Goal: Transaction & Acquisition: Purchase product/service

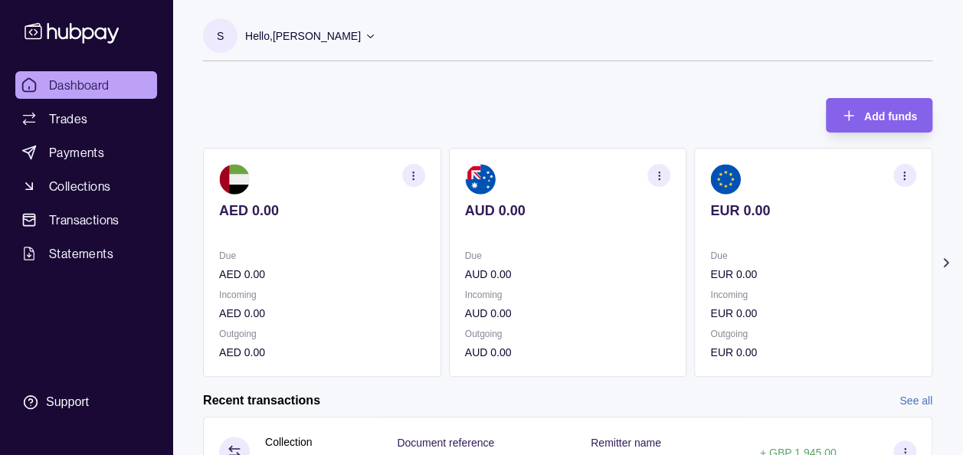
click at [944, 265] on icon at bounding box center [946, 263] width 4 height 8
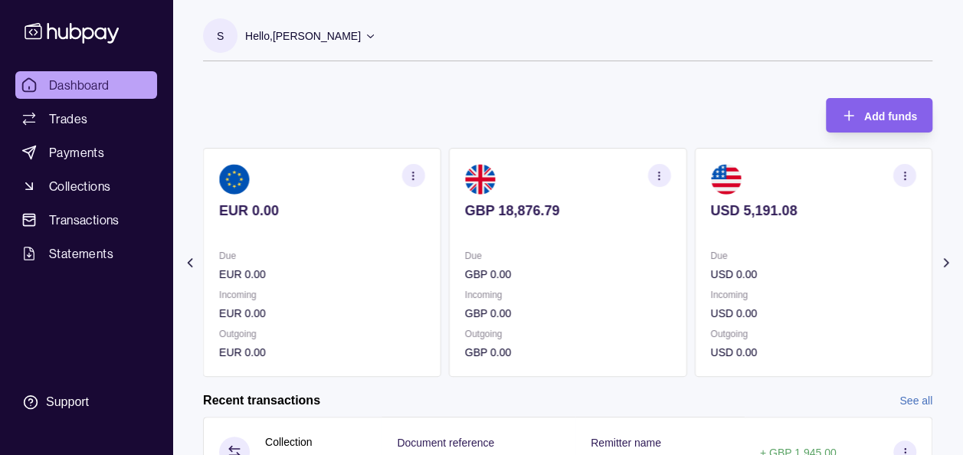
click at [653, 92] on div "Add funds AED 0.00 Due AED 0.00 Incoming AED 0.00 Outgoing AED 0.00 AUD 0.00 Du…" at bounding box center [567, 230] width 729 height 294
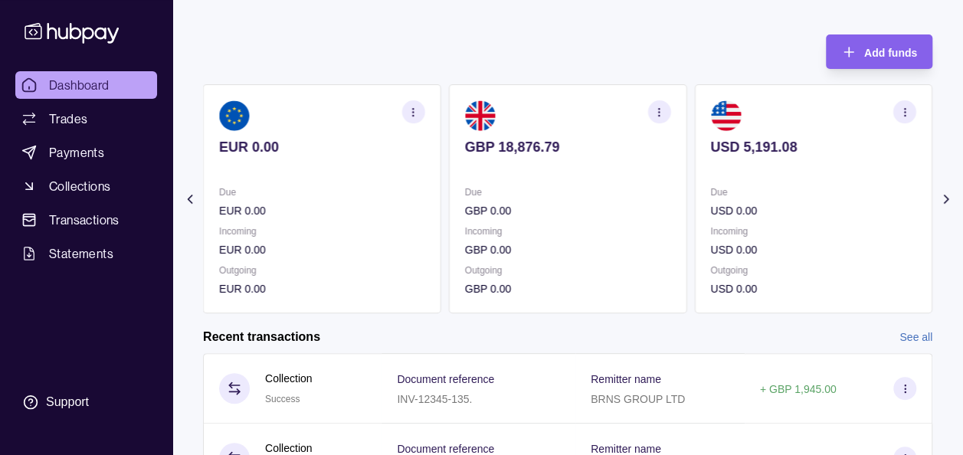
scroll to position [92, 0]
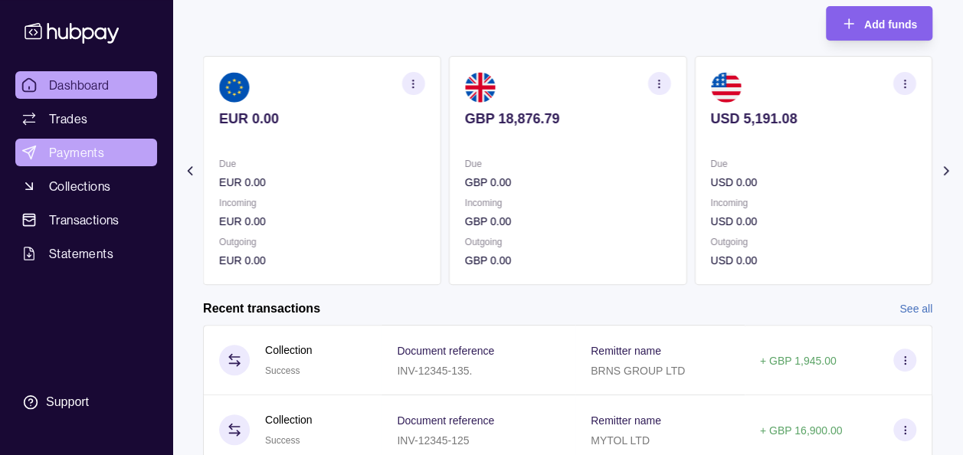
click at [93, 149] on span "Payments" at bounding box center [76, 152] width 55 height 18
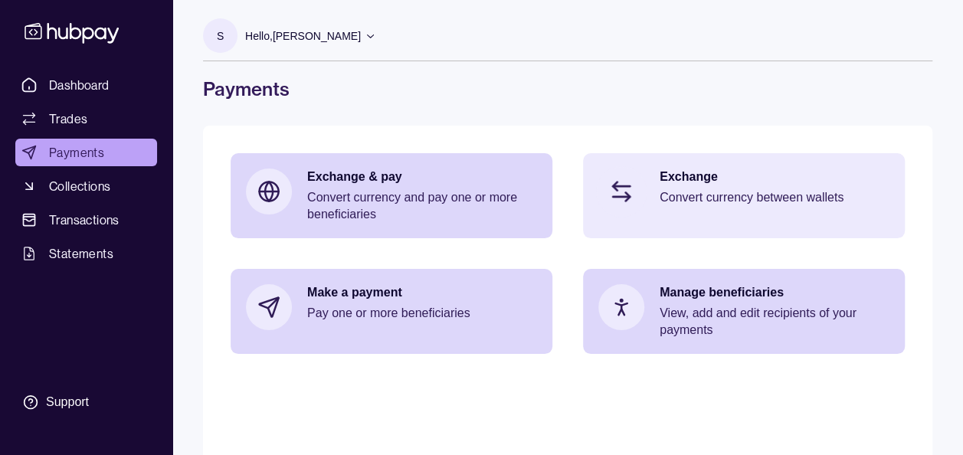
click at [698, 166] on div "Exchange Convert currency between wallets" at bounding box center [744, 191] width 322 height 77
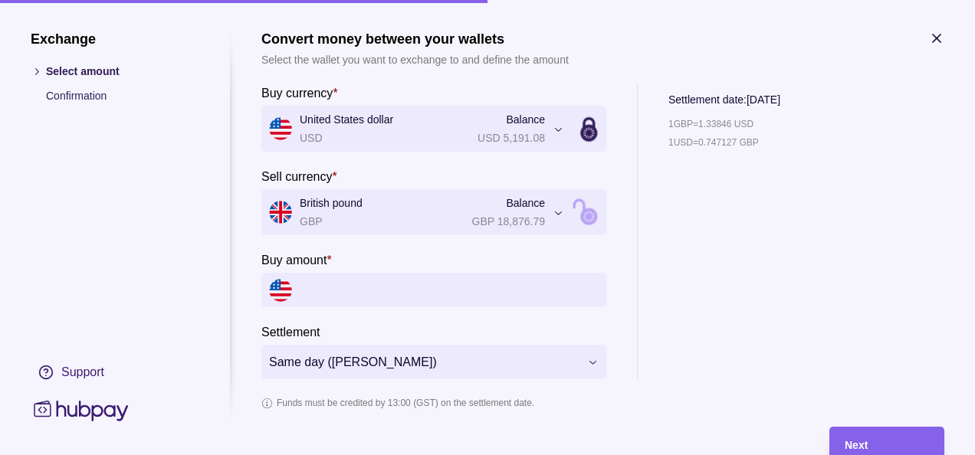
click at [524, 293] on input "Buy amount *" at bounding box center [449, 290] width 299 height 34
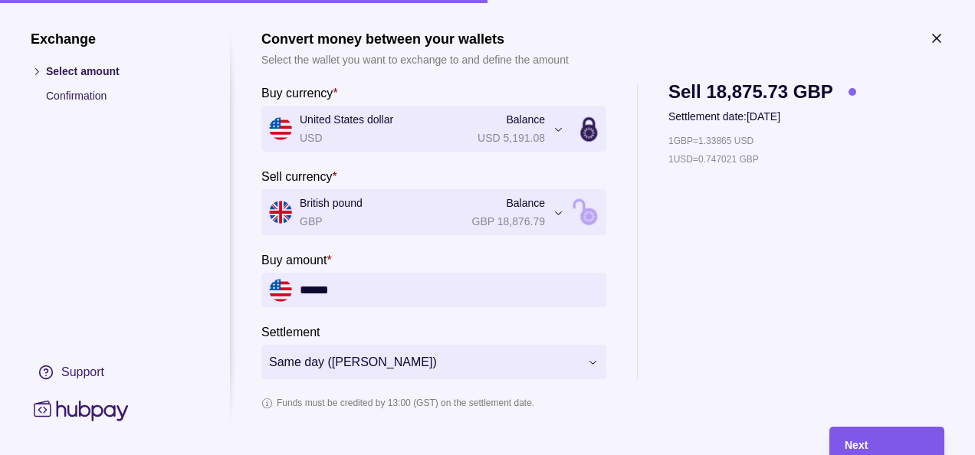
type input "******"
click at [913, 437] on div "Next" at bounding box center [886, 444] width 84 height 18
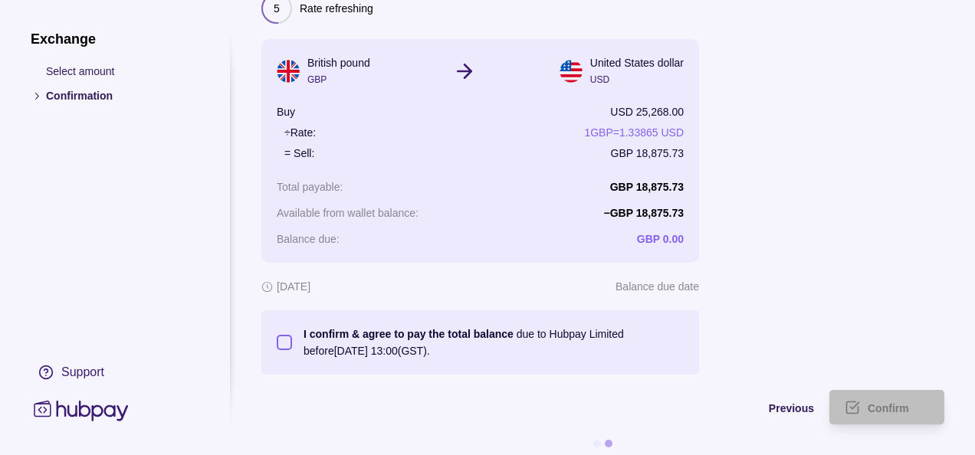
scroll to position [92, 0]
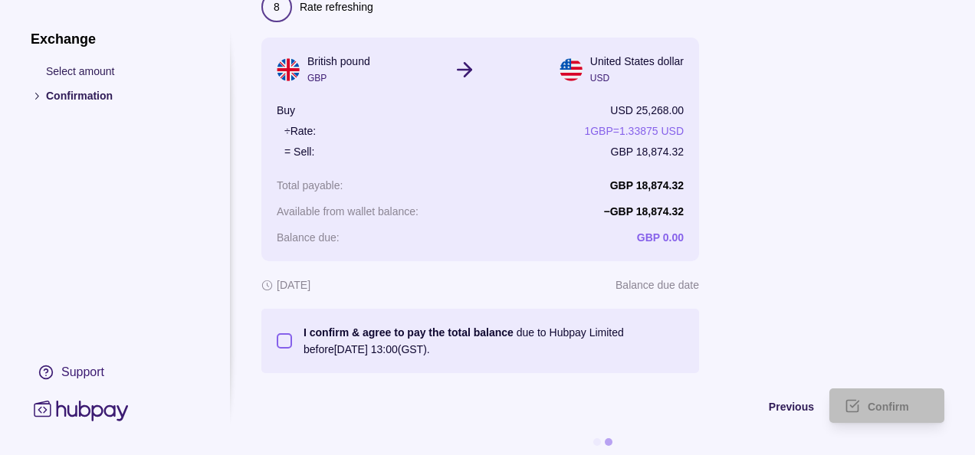
click at [284, 342] on button "I confirm & agree to pay the total balance due to Hubpay Limited before [DATE] …" at bounding box center [284, 340] width 15 height 15
click at [886, 416] on div "Confirm" at bounding box center [874, 405] width 107 height 34
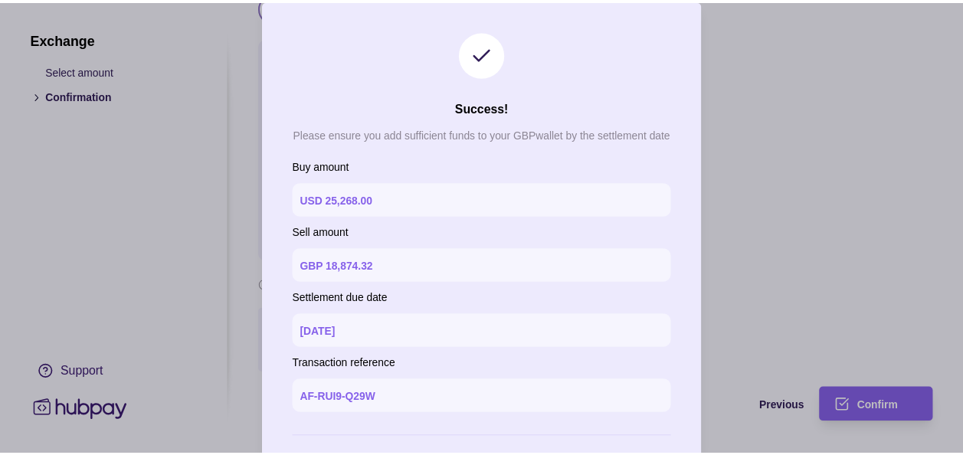
scroll to position [70, 0]
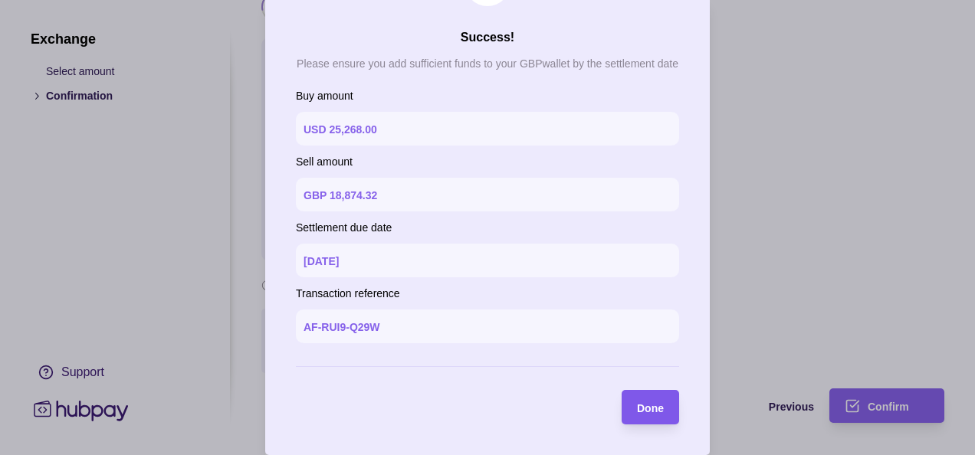
click at [637, 398] on div "Done" at bounding box center [650, 407] width 27 height 18
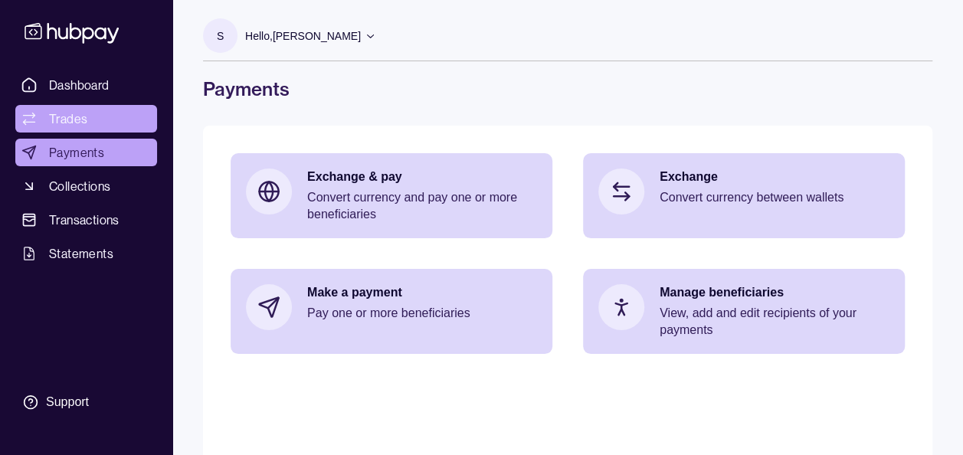
click at [78, 116] on span "Trades" at bounding box center [68, 119] width 38 height 18
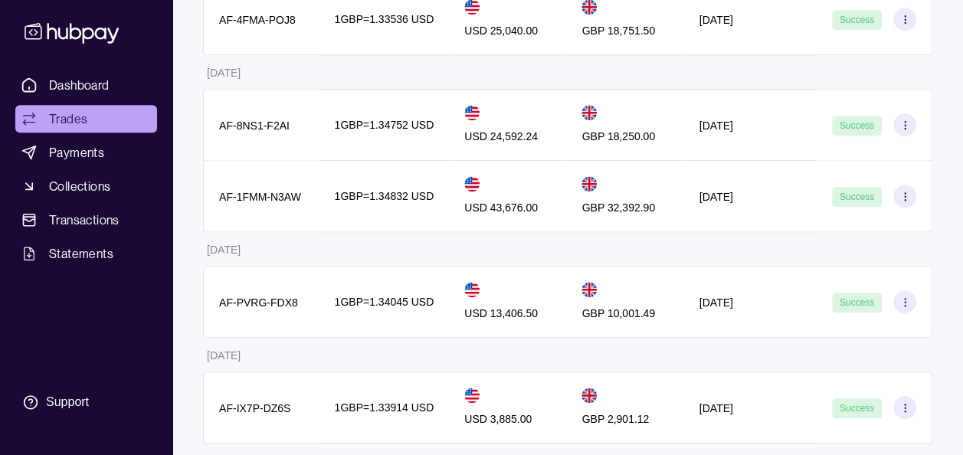
scroll to position [584, 0]
click at [93, 208] on link "Transactions" at bounding box center [86, 220] width 142 height 28
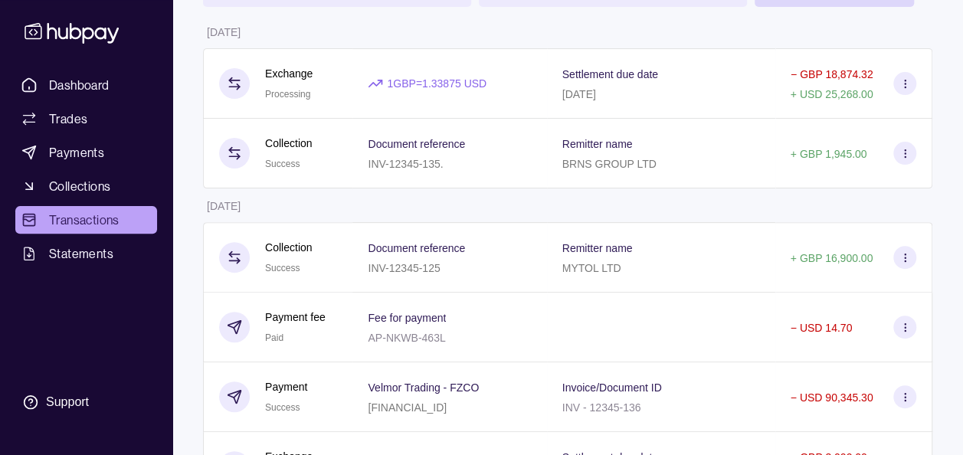
scroll to position [123, 0]
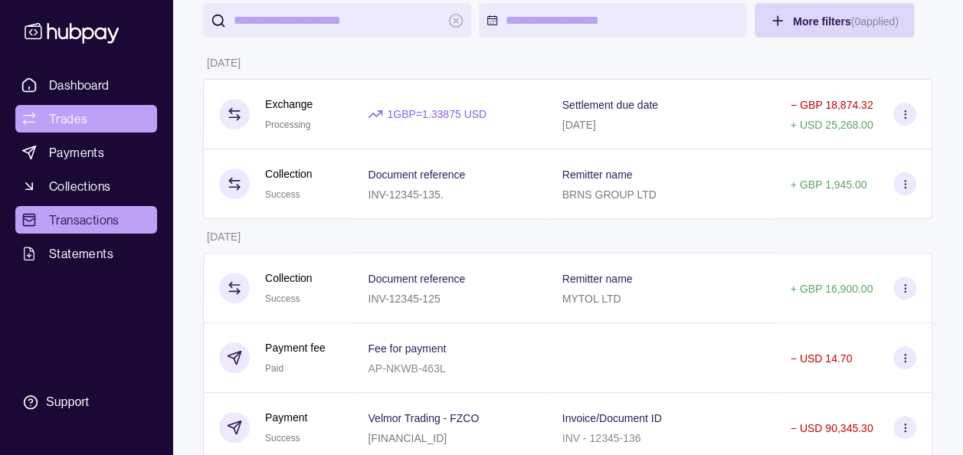
click at [78, 119] on span "Trades" at bounding box center [68, 119] width 38 height 18
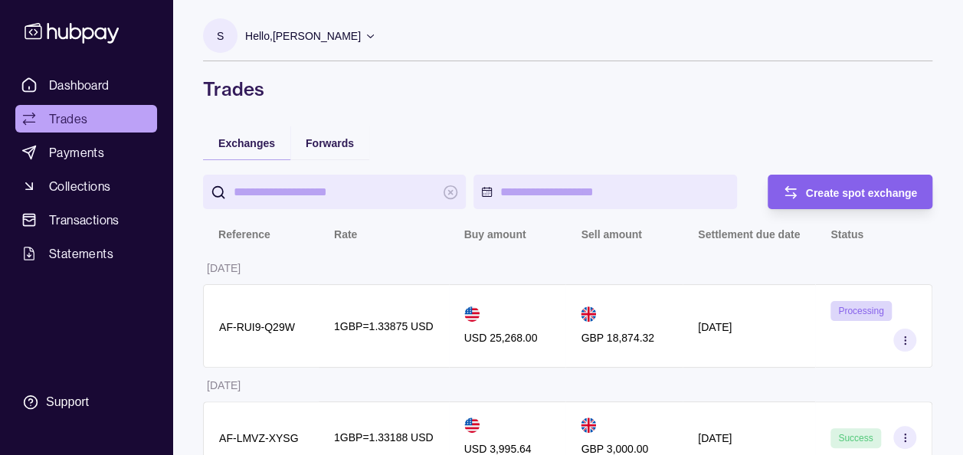
click at [510, 31] on section "S Hello, [PERSON_NAME] Prime Edge Trading FZE Account Terms and conditions Priv…" at bounding box center [567, 39] width 729 height 43
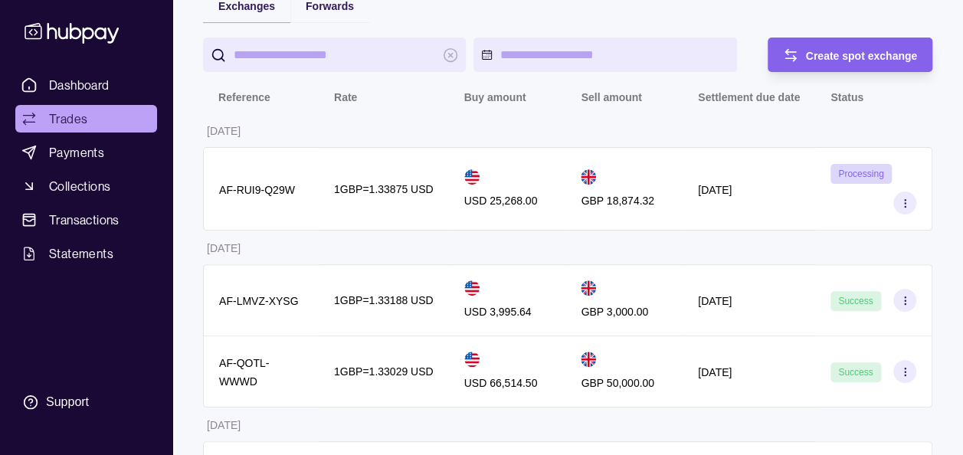
scroll to position [136, 0]
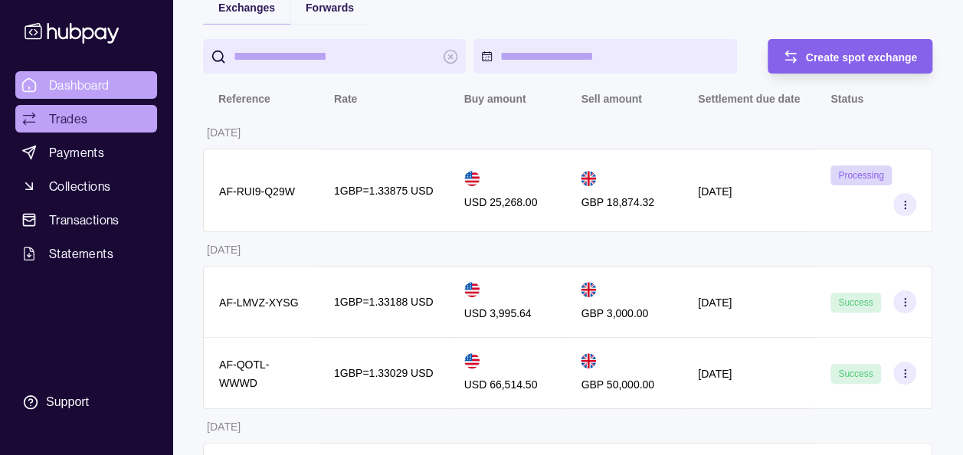
click at [122, 89] on link "Dashboard" at bounding box center [86, 85] width 142 height 28
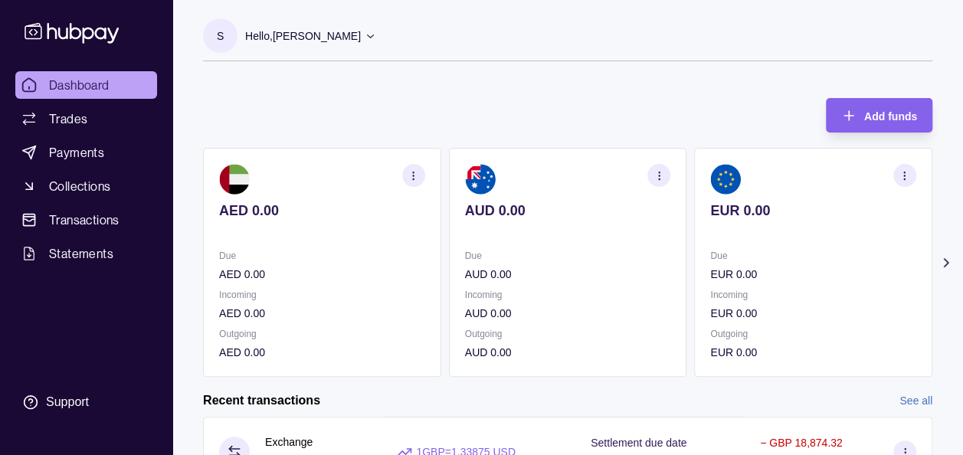
click at [950, 259] on icon at bounding box center [946, 262] width 15 height 15
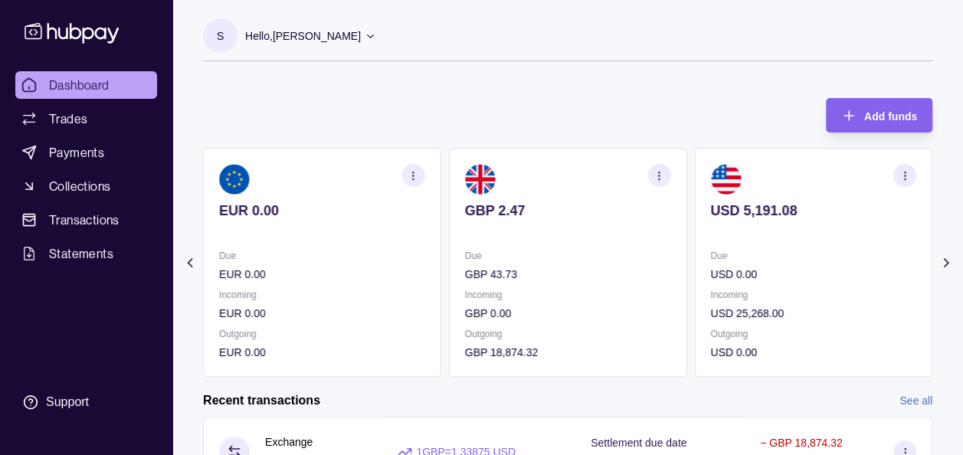
click at [950, 259] on icon at bounding box center [946, 262] width 15 height 15
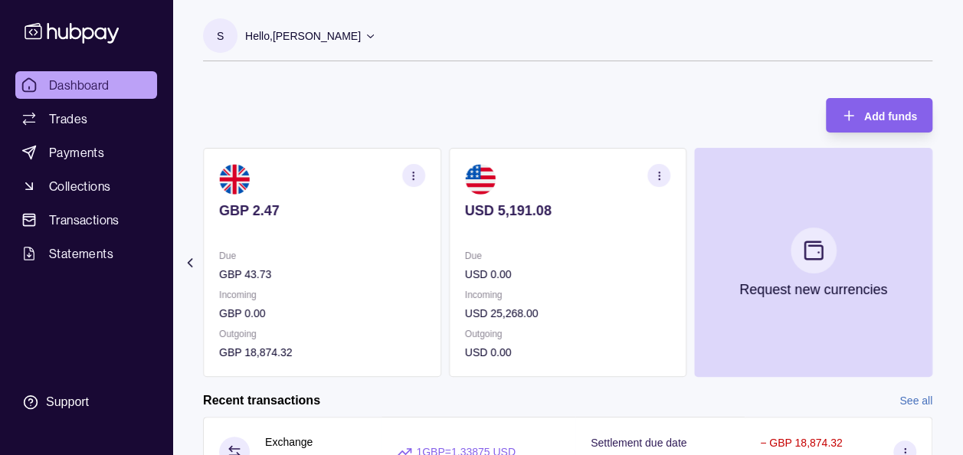
click at [389, 77] on div "S Hello, [PERSON_NAME] Prime Edge Trading FZE Account Terms and conditions Priv…" at bounding box center [567, 398] width 791 height 797
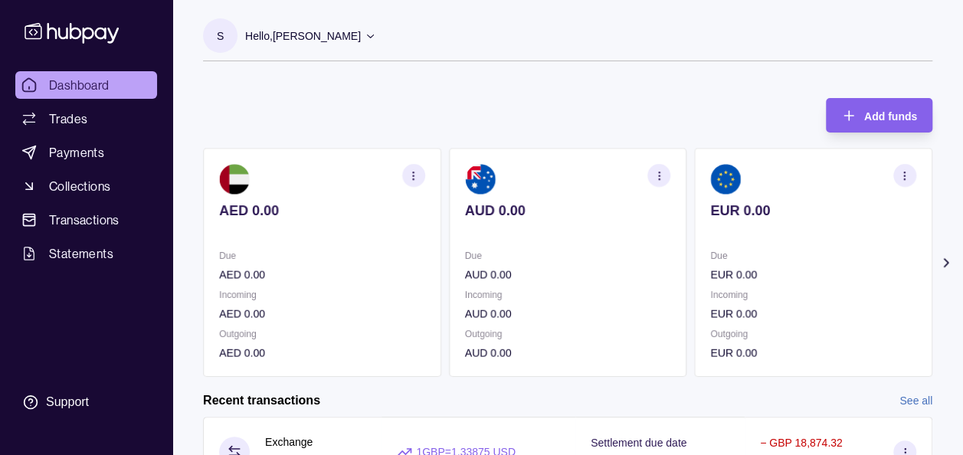
click at [942, 262] on icon at bounding box center [946, 262] width 15 height 15
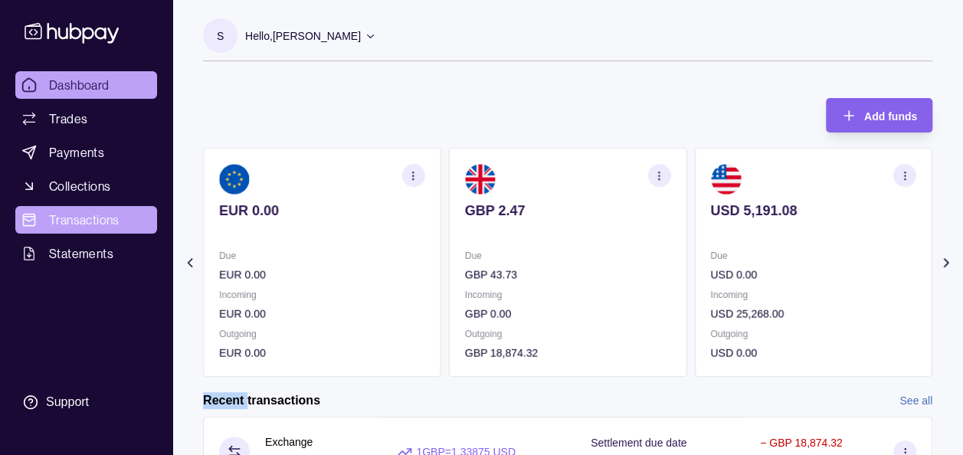
click at [64, 215] on span "Transactions" at bounding box center [84, 220] width 70 height 18
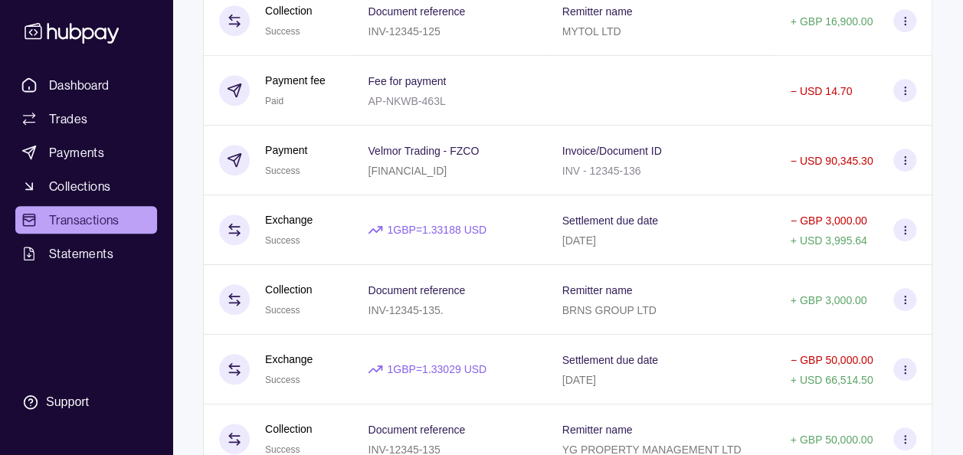
scroll to position [368, 0]
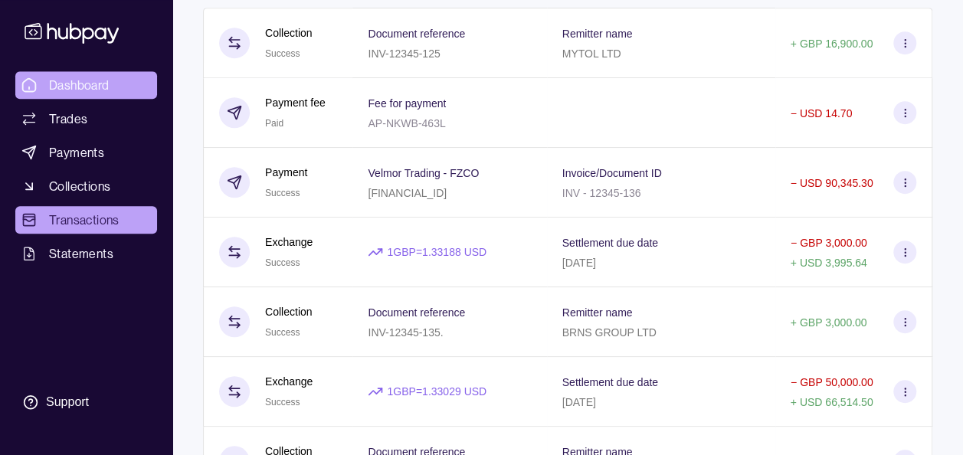
click at [93, 74] on link "Dashboard" at bounding box center [86, 85] width 142 height 28
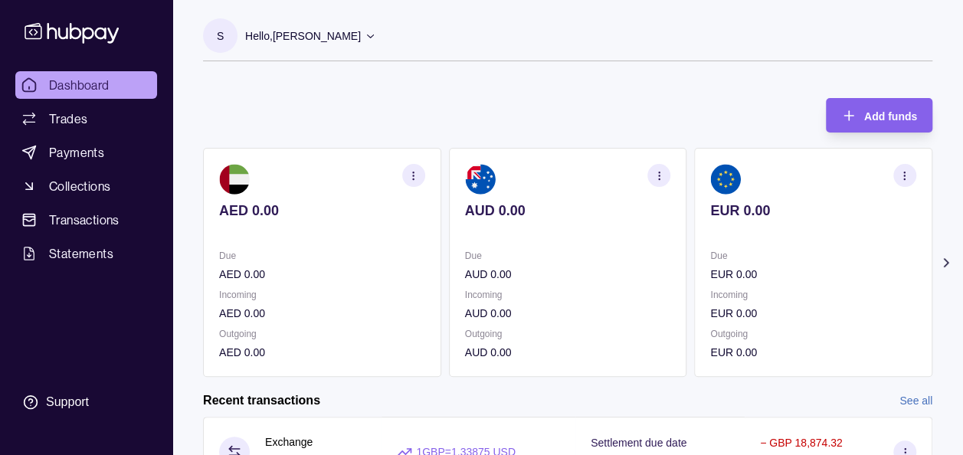
click at [950, 260] on icon at bounding box center [946, 262] width 15 height 15
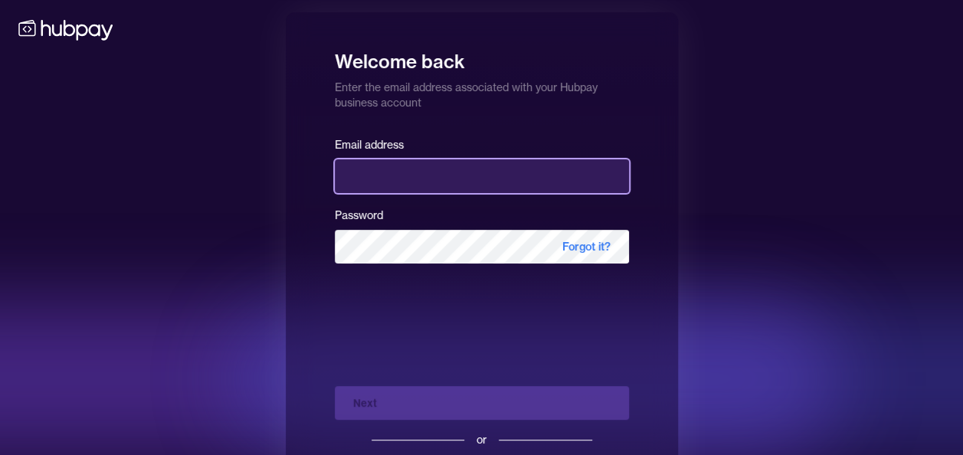
click at [438, 181] on input "email" at bounding box center [482, 176] width 294 height 34
type input "**********"
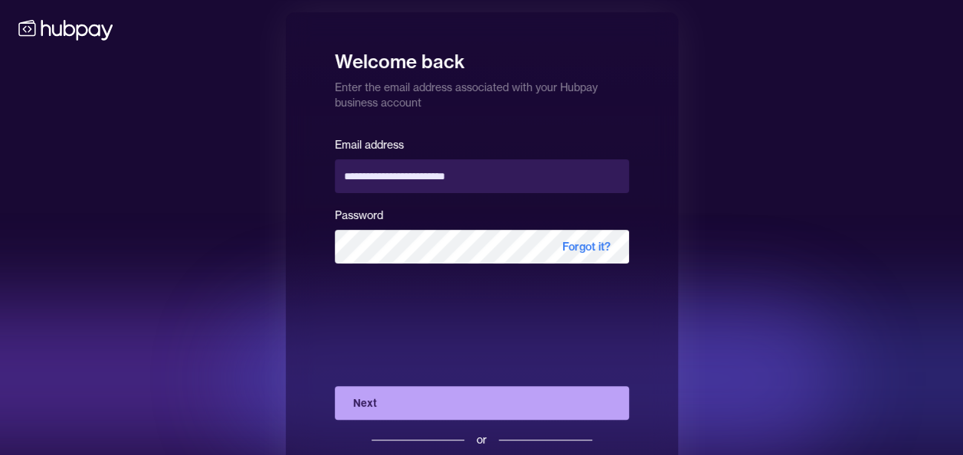
click at [420, 400] on button "Next" at bounding box center [482, 403] width 294 height 34
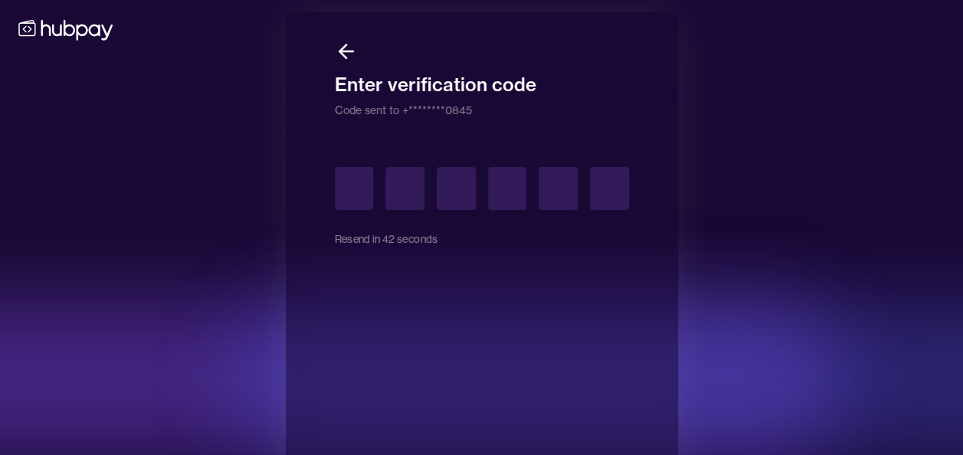
type input "*"
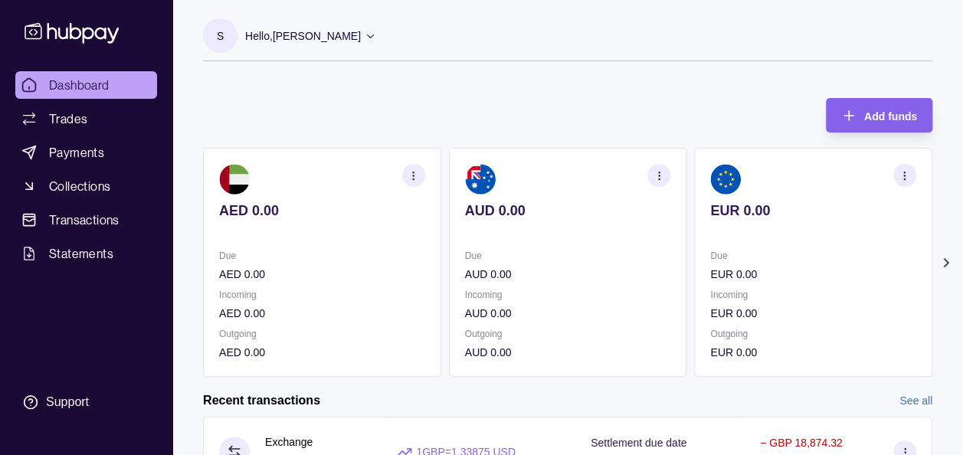
click at [945, 262] on icon at bounding box center [946, 262] width 15 height 15
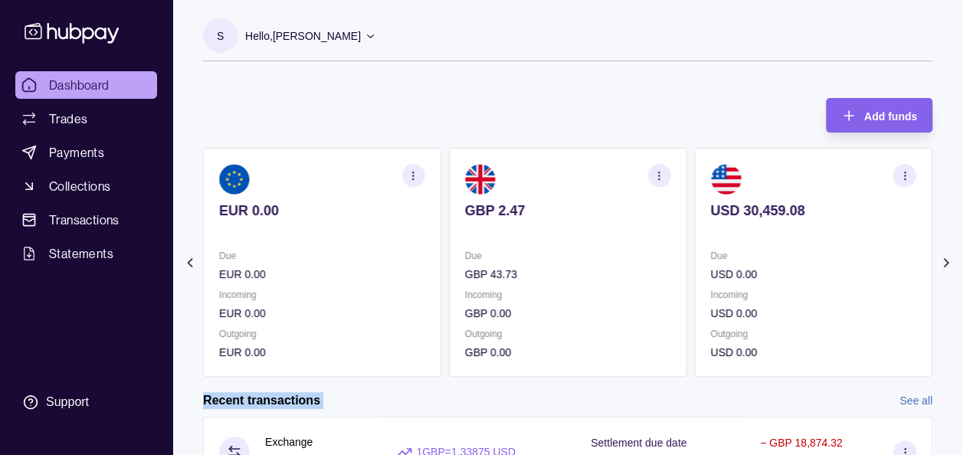
click at [945, 262] on icon at bounding box center [946, 262] width 15 height 15
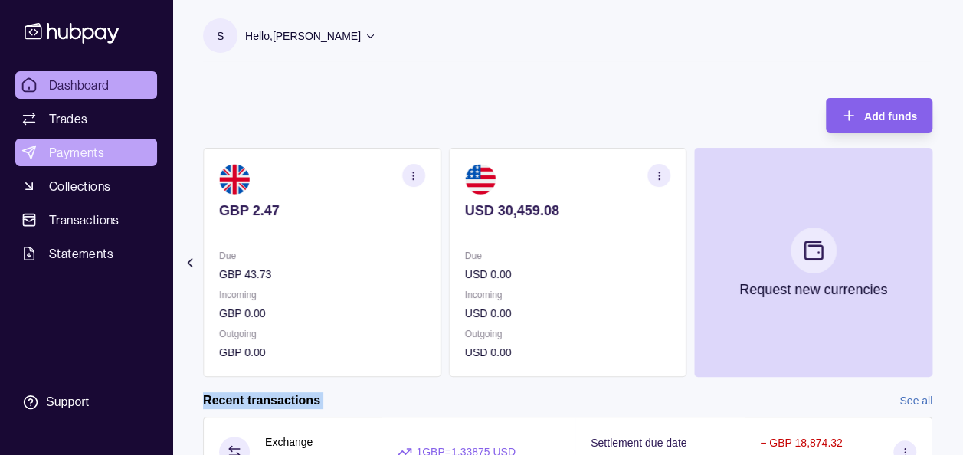
click at [93, 154] on span "Payments" at bounding box center [76, 152] width 55 height 18
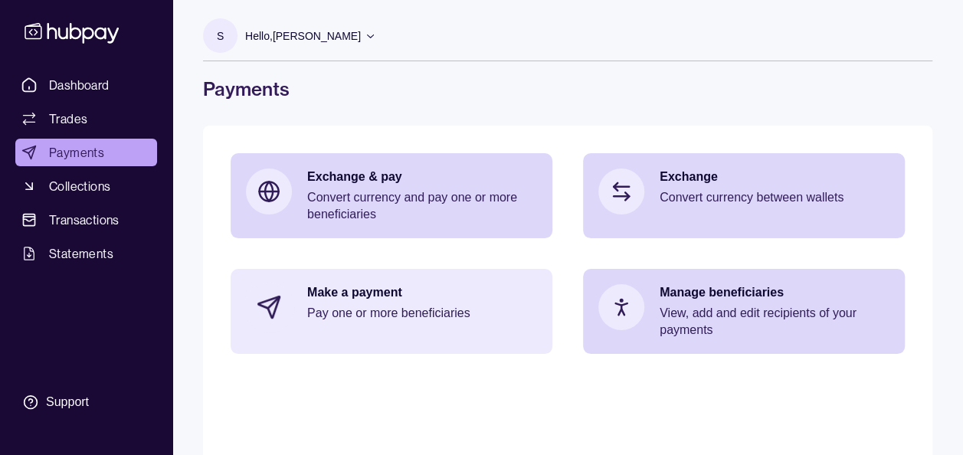
click at [440, 299] on p "Make a payment" at bounding box center [422, 292] width 230 height 17
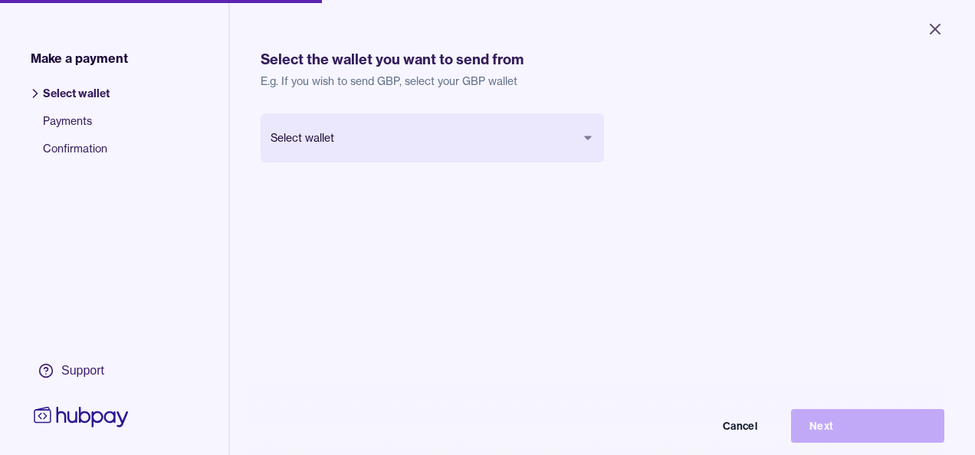
click at [350, 143] on body "Close Make a payment Select wallet Payments Confirmation Support Select the wal…" at bounding box center [487, 227] width 975 height 455
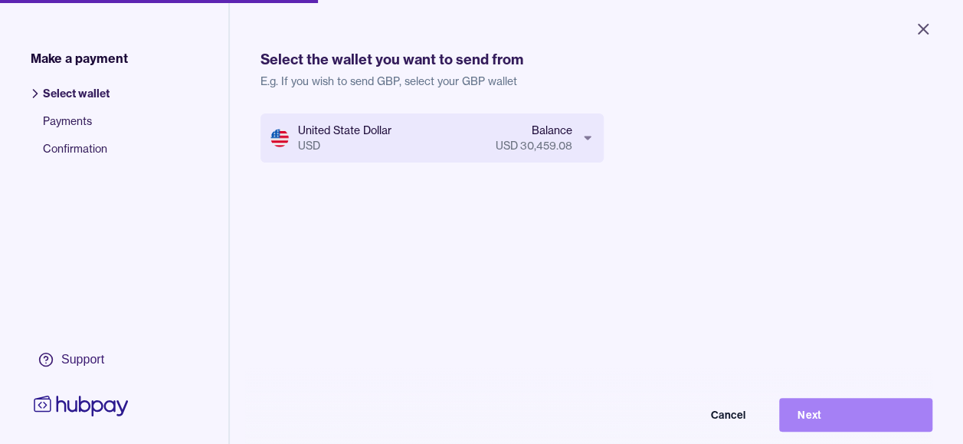
click at [812, 427] on button "Next" at bounding box center [855, 415] width 153 height 34
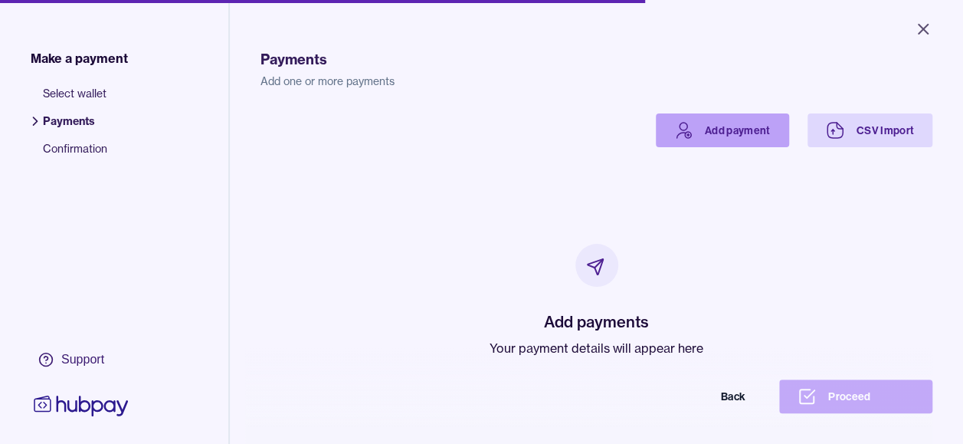
click at [717, 137] on link "Add payment" at bounding box center [722, 130] width 133 height 34
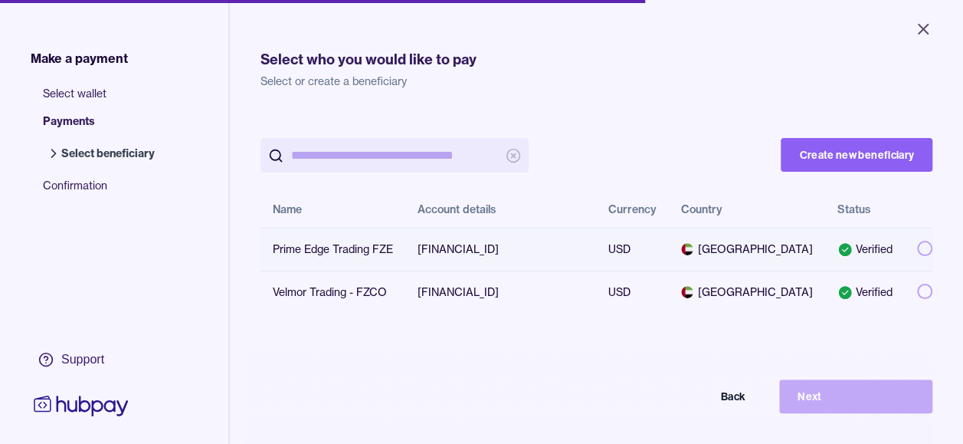
click at [917, 256] on button "button" at bounding box center [924, 248] width 15 height 15
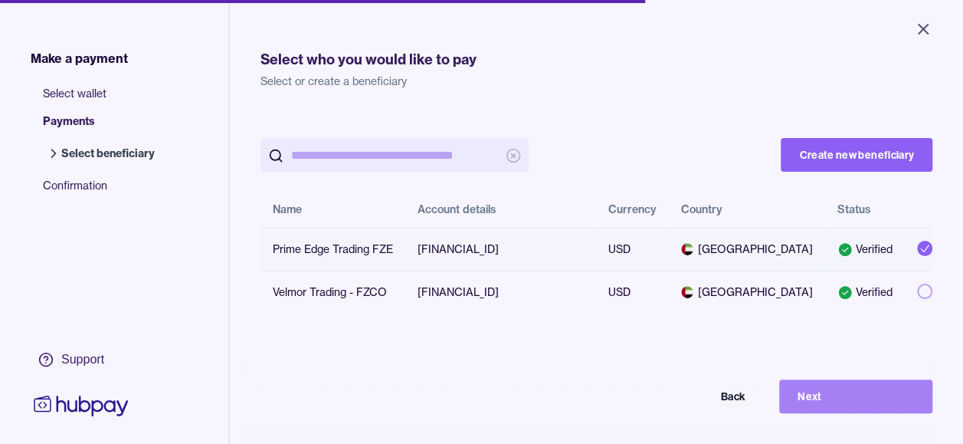
click at [844, 405] on button "Next" at bounding box center [855, 396] width 153 height 34
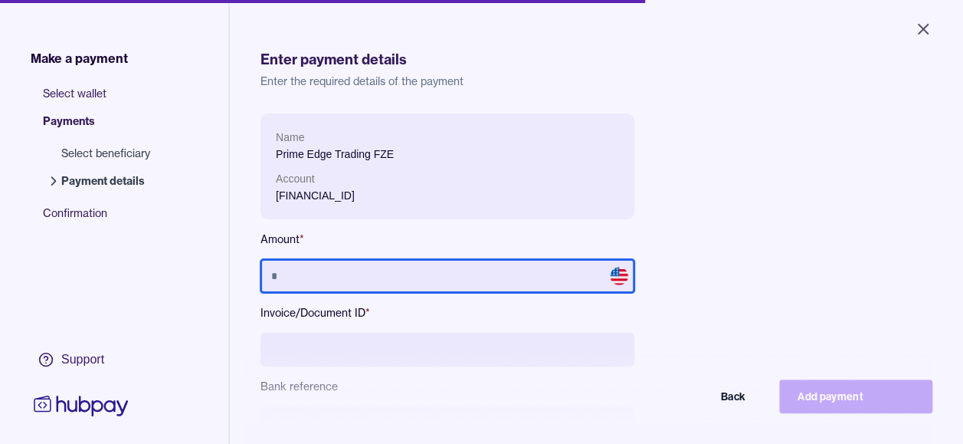
click at [479, 280] on input "text" at bounding box center [447, 276] width 374 height 34
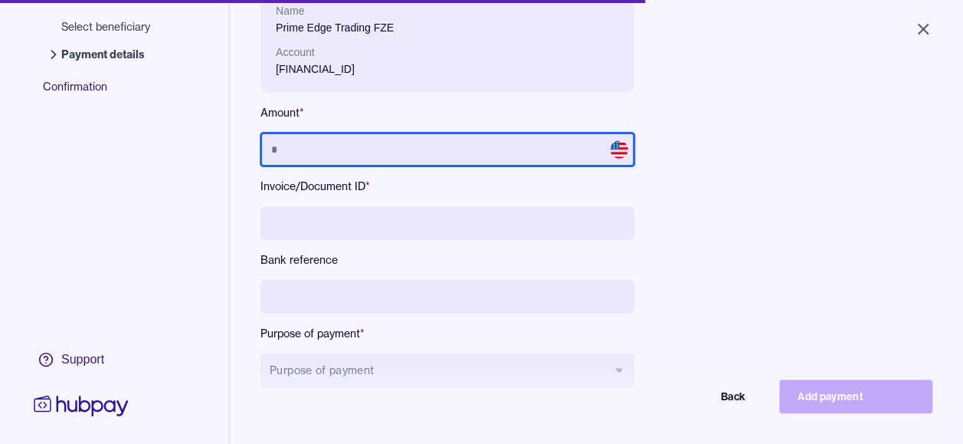
scroll to position [129, 0]
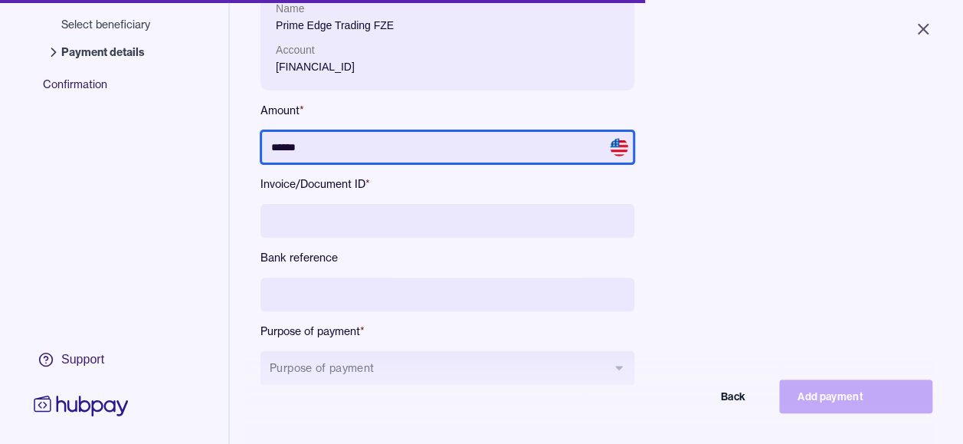
type input "******"
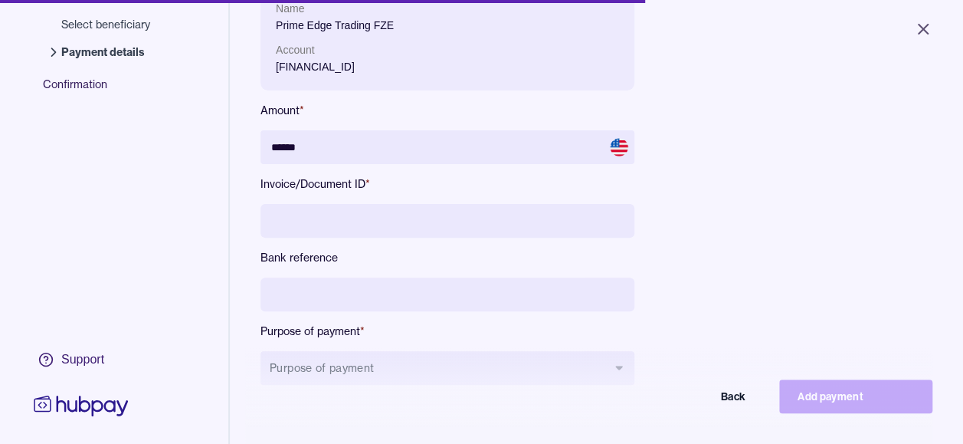
click at [569, 217] on input at bounding box center [447, 221] width 374 height 34
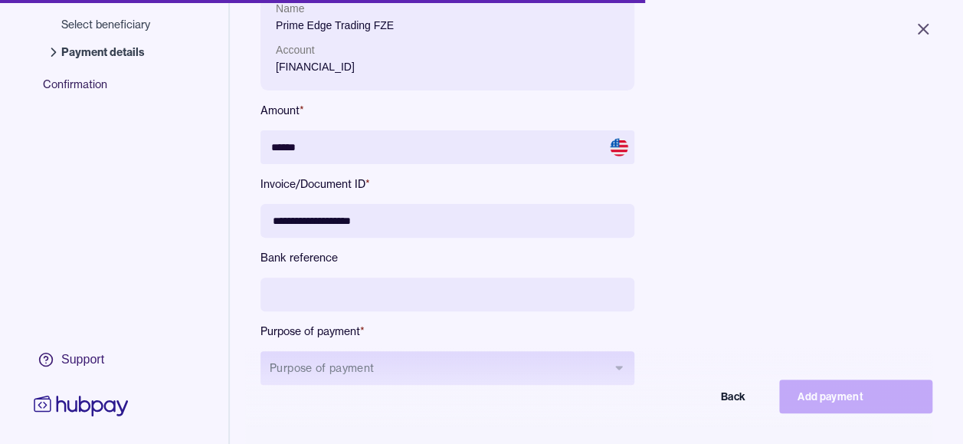
type input "**********"
click at [455, 368] on button "Purpose of payment" at bounding box center [447, 368] width 374 height 34
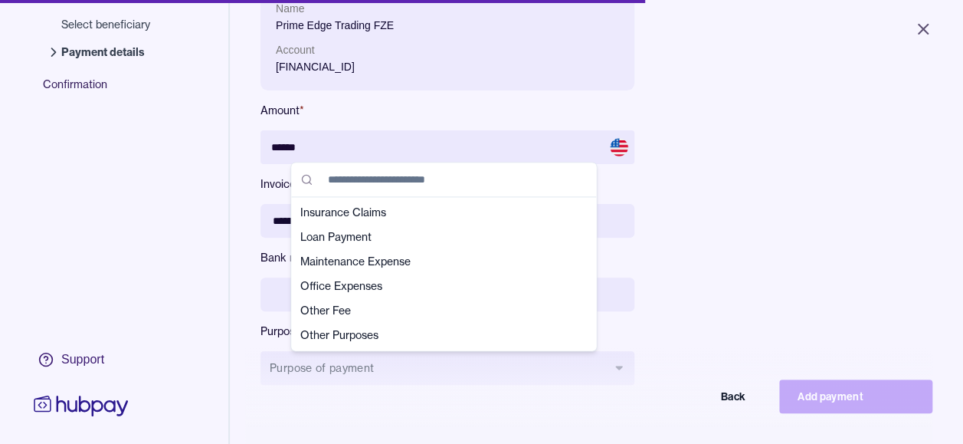
scroll to position [306, 0]
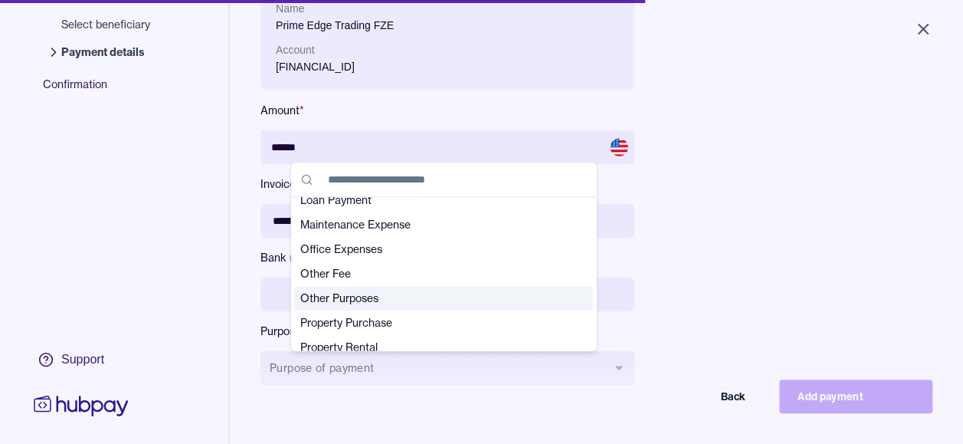
click at [460, 294] on span "Other Purposes" at bounding box center [434, 297] width 268 height 15
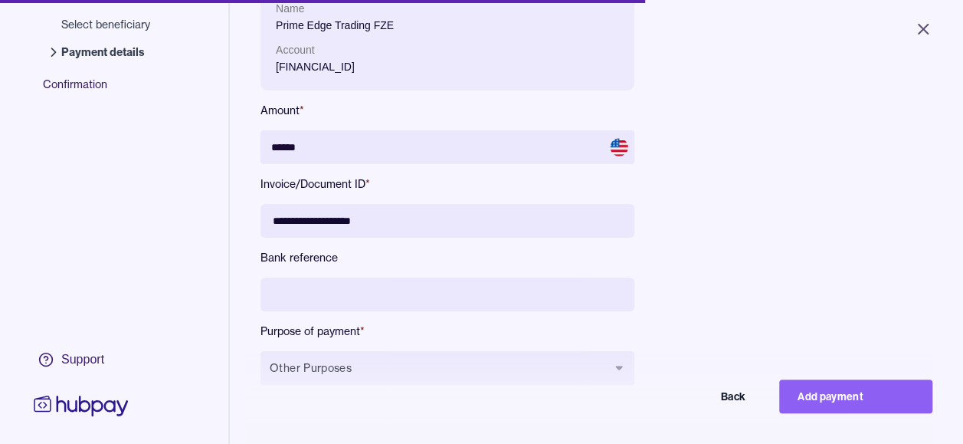
click at [759, 264] on div "**********" at bounding box center [596, 197] width 672 height 424
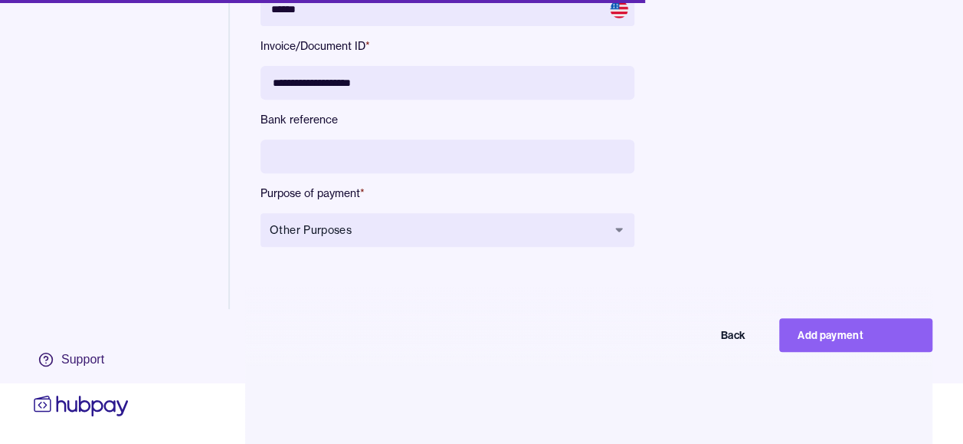
scroll to position [73, 0]
click at [840, 326] on button "Add payment" at bounding box center [855, 335] width 153 height 34
type input "*****"
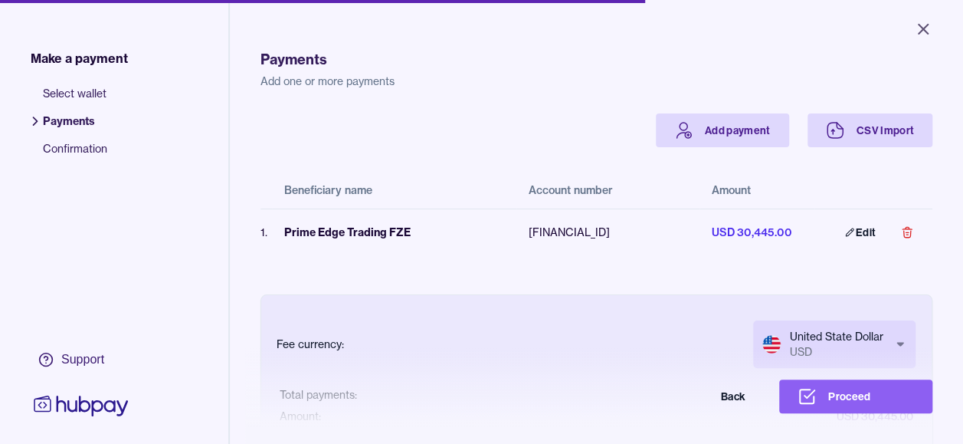
click at [516, 55] on h1 "Payments" at bounding box center [596, 59] width 672 height 21
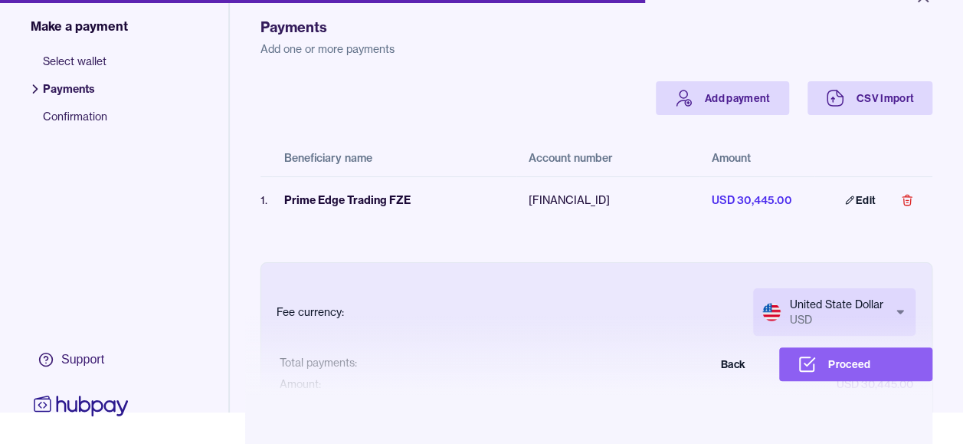
scroll to position [31, 0]
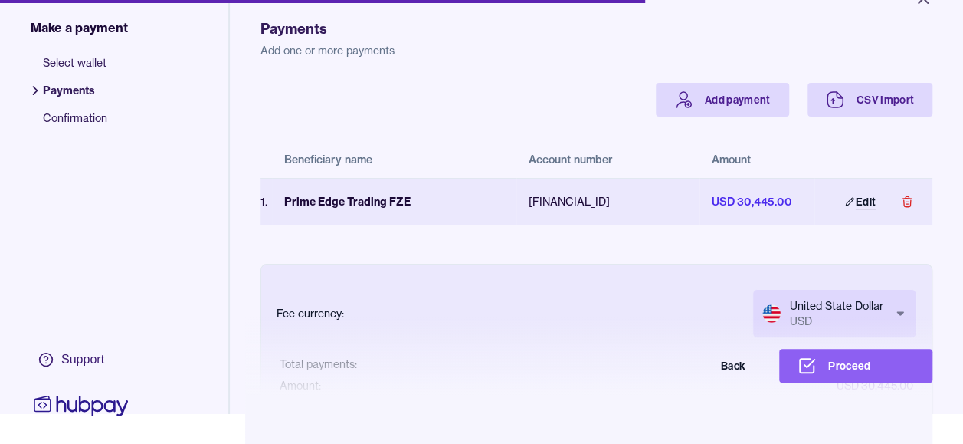
click at [853, 199] on link "Edit" at bounding box center [860, 202] width 67 height 34
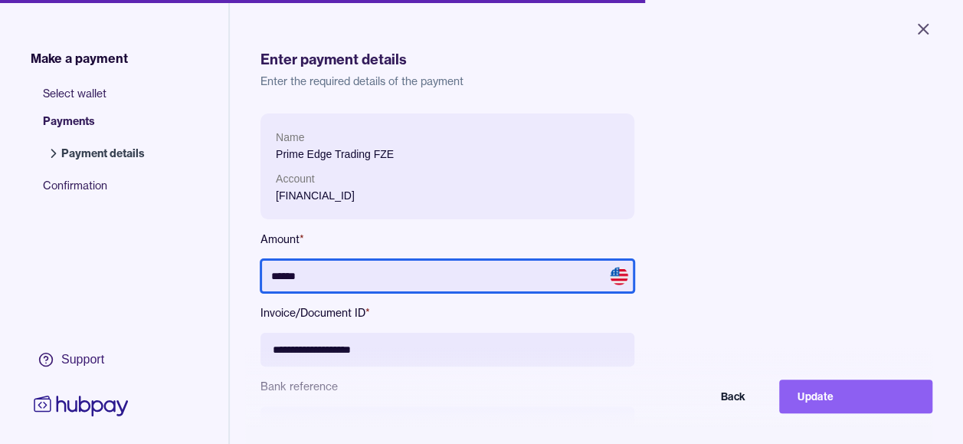
click at [382, 264] on input "******" at bounding box center [447, 276] width 374 height 34
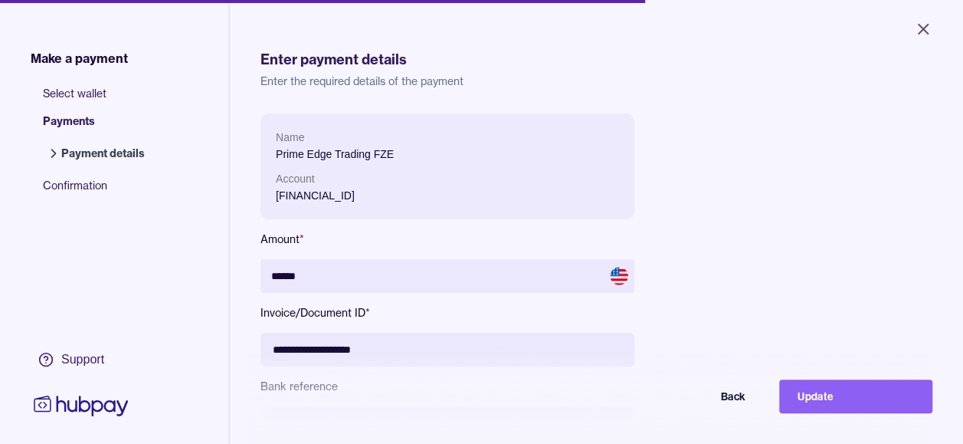
click at [760, 222] on div "**********" at bounding box center [596, 325] width 672 height 424
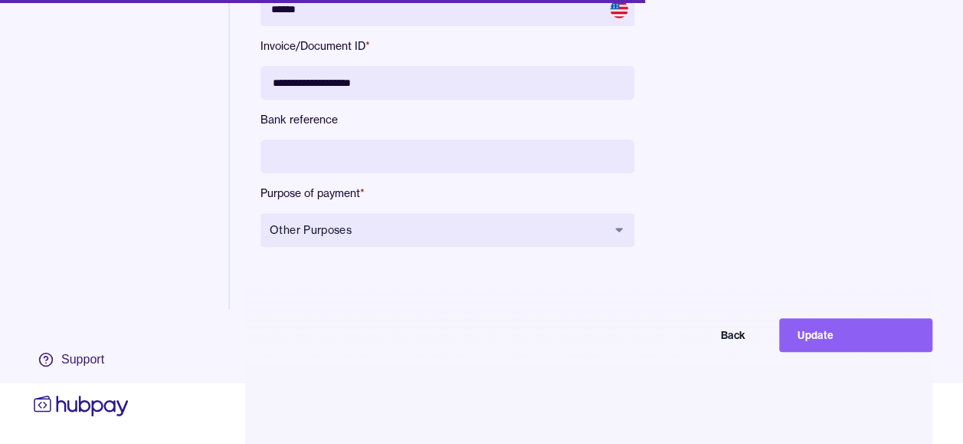
scroll to position [73, 0]
click at [836, 336] on button "Update" at bounding box center [855, 335] width 153 height 34
type input "*****"
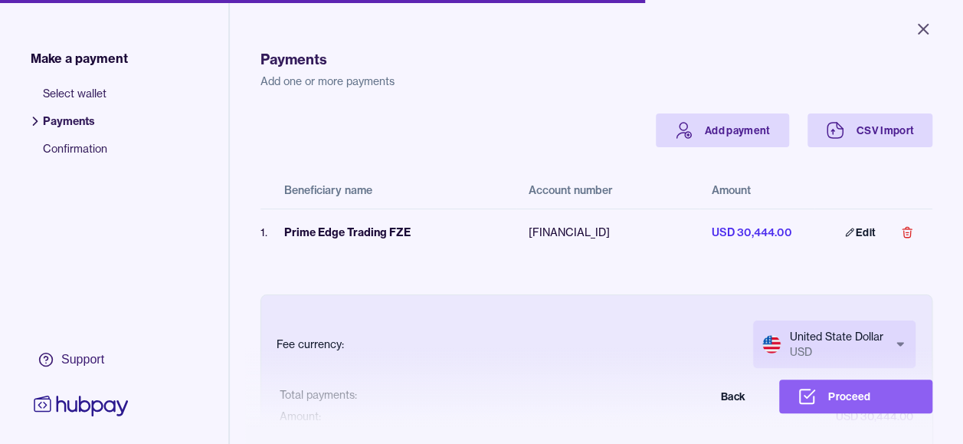
click at [490, 123] on div "Add payment CSV Import" at bounding box center [596, 130] width 672 height 34
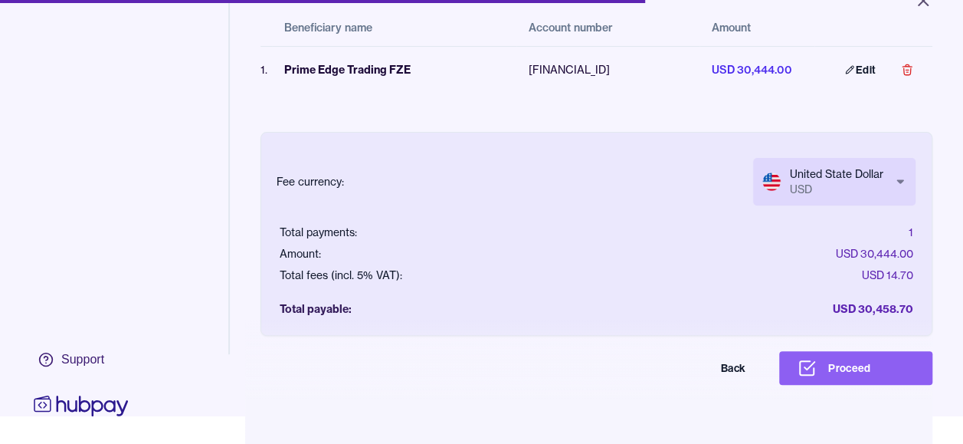
scroll to position [31, 0]
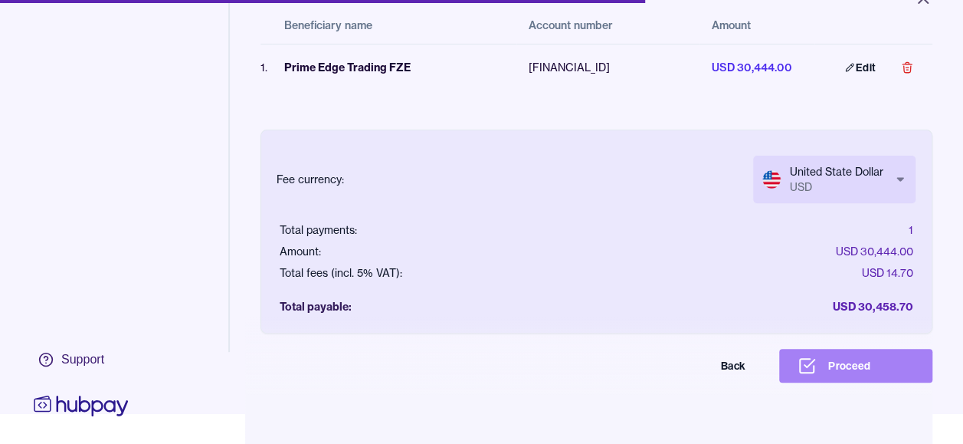
click at [852, 371] on button "Proceed" at bounding box center [855, 366] width 153 height 34
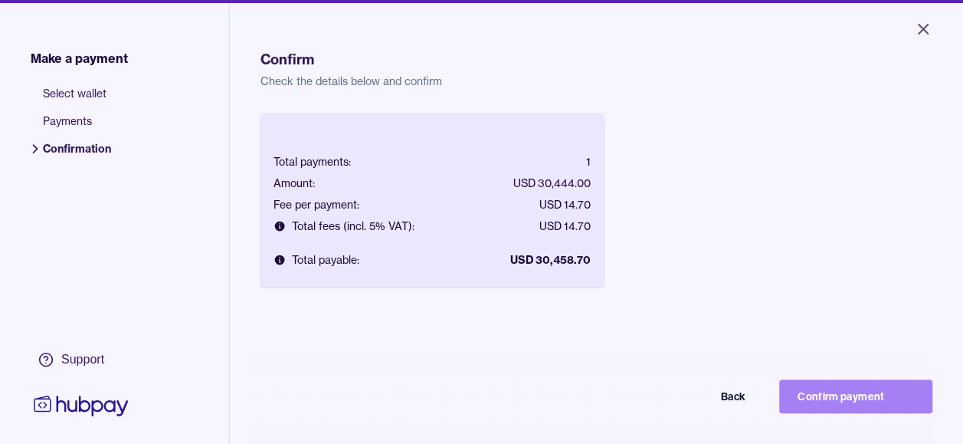
click at [860, 408] on button "Confirm payment" at bounding box center [855, 396] width 153 height 34
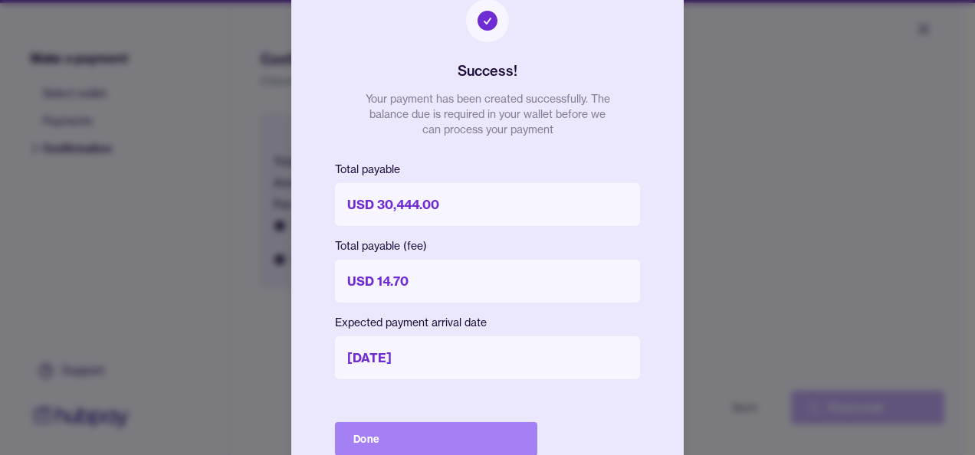
click at [492, 431] on button "Done" at bounding box center [436, 439] width 202 height 34
